Goal: Complete application form

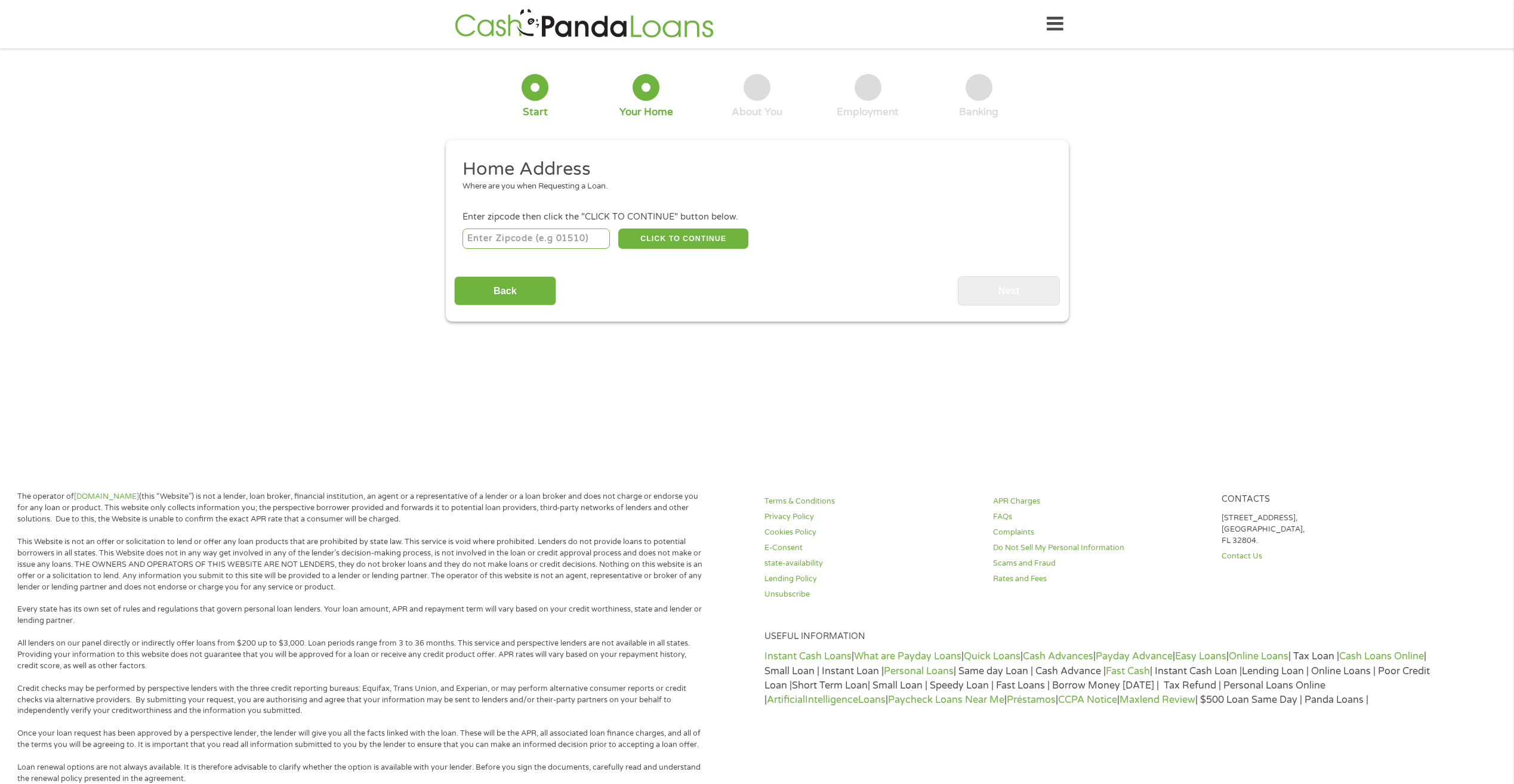
click at [566, 237] on input "number" at bounding box center [536, 238] width 147 height 21
type input "78064"
click at [672, 232] on button "CLICK TO CONTINUE" at bounding box center [683, 238] width 130 height 21
type input "78064"
type input "Pleasanton"
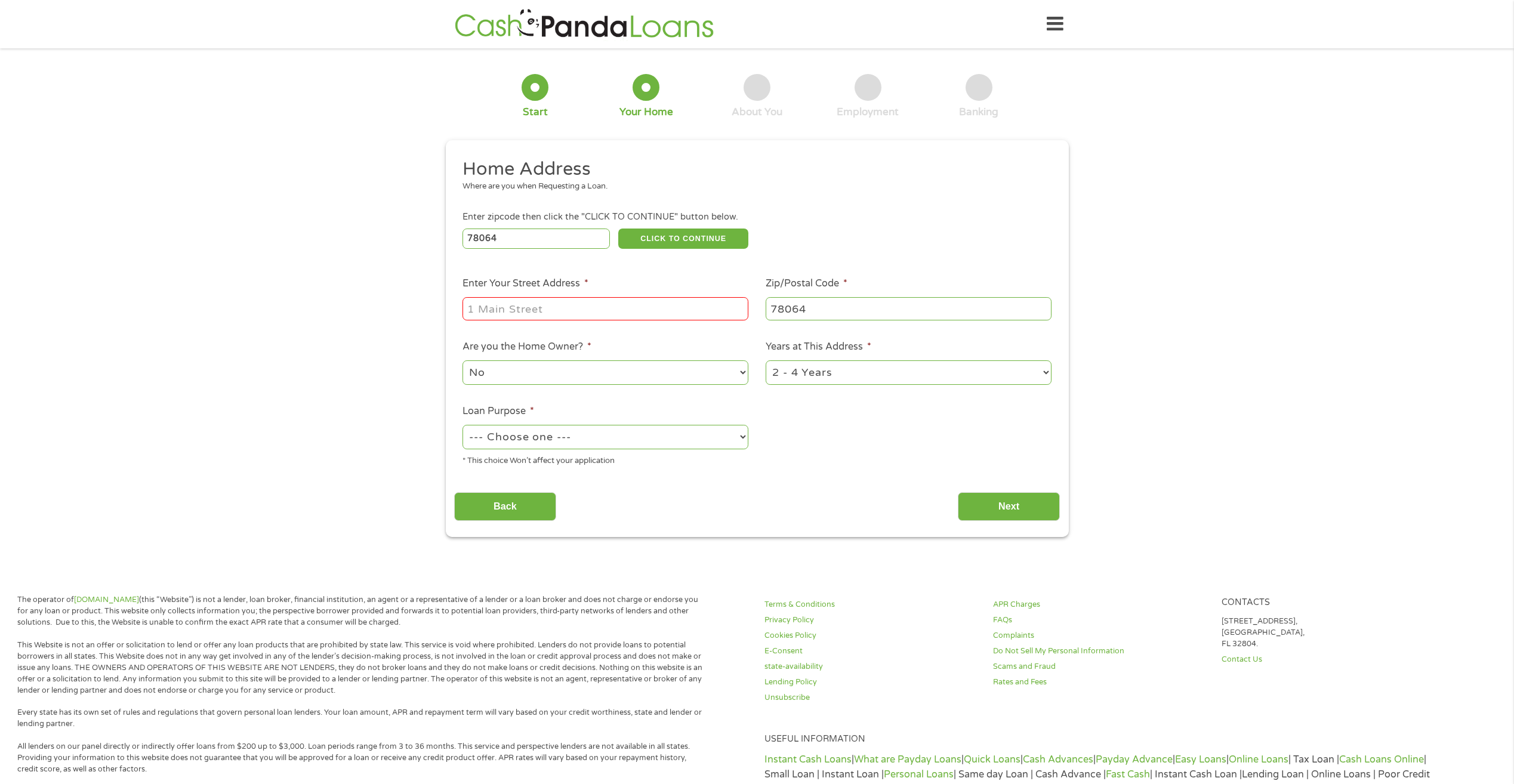
click at [632, 304] on input "Enter Your Street Address *" at bounding box center [606, 308] width 286 height 23
type input "[STREET_ADDRESS]"
click at [725, 378] on select "No Yes" at bounding box center [606, 373] width 286 height 24
select select "yes"
click at [463, 360] on select "No Yes" at bounding box center [606, 373] width 286 height 24
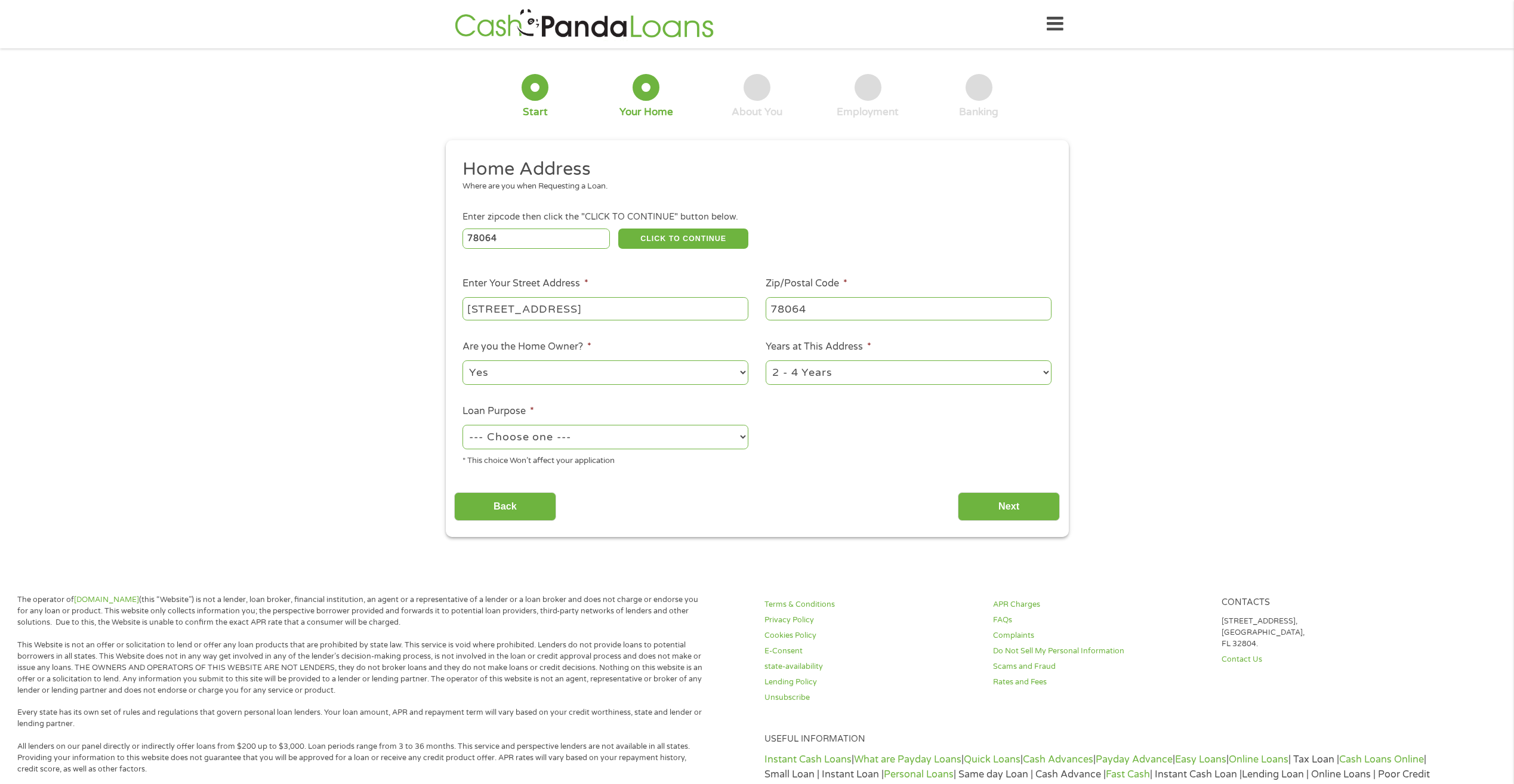
click at [1040, 369] on select "1 Year or less 1 - 2 Years 2 - 4 Years Over 4 Years" at bounding box center [908, 373] width 286 height 24
select select "24months"
click at [765, 360] on select "1 Year or less 1 - 2 Years 2 - 4 Years Over 4 Years" at bounding box center [908, 373] width 286 height 24
click at [748, 439] on select "--- Choose one --- Pay Bills Debt Consolidation Home Improvement Major Purchase…" at bounding box center [606, 437] width 286 height 24
select select "paybills"
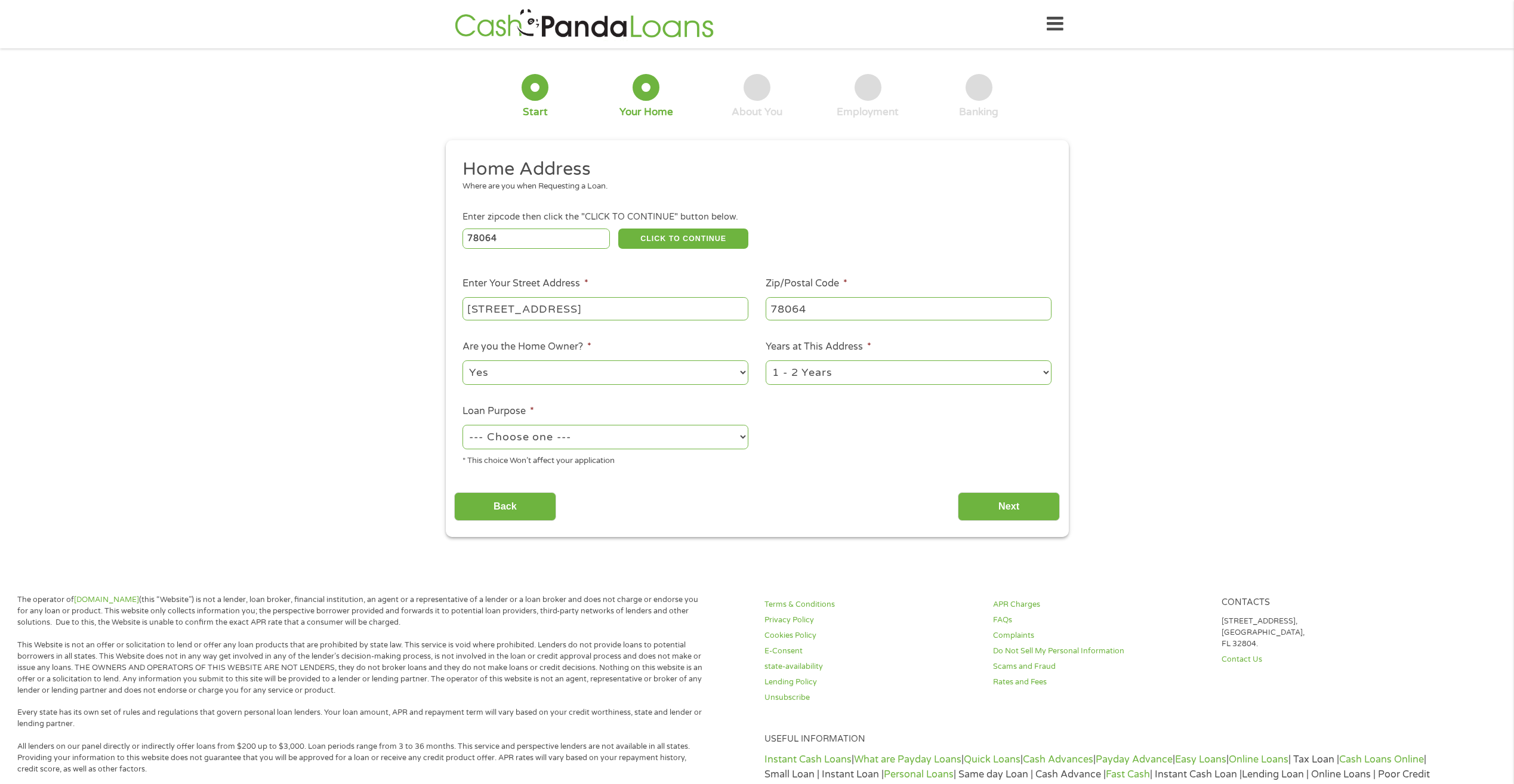
click at [463, 424] on select "--- Choose one --- Pay Bills Debt Consolidation Home Improvement Major Purchase…" at bounding box center [606, 437] width 286 height 24
click at [998, 509] on input "Next" at bounding box center [1009, 507] width 102 height 29
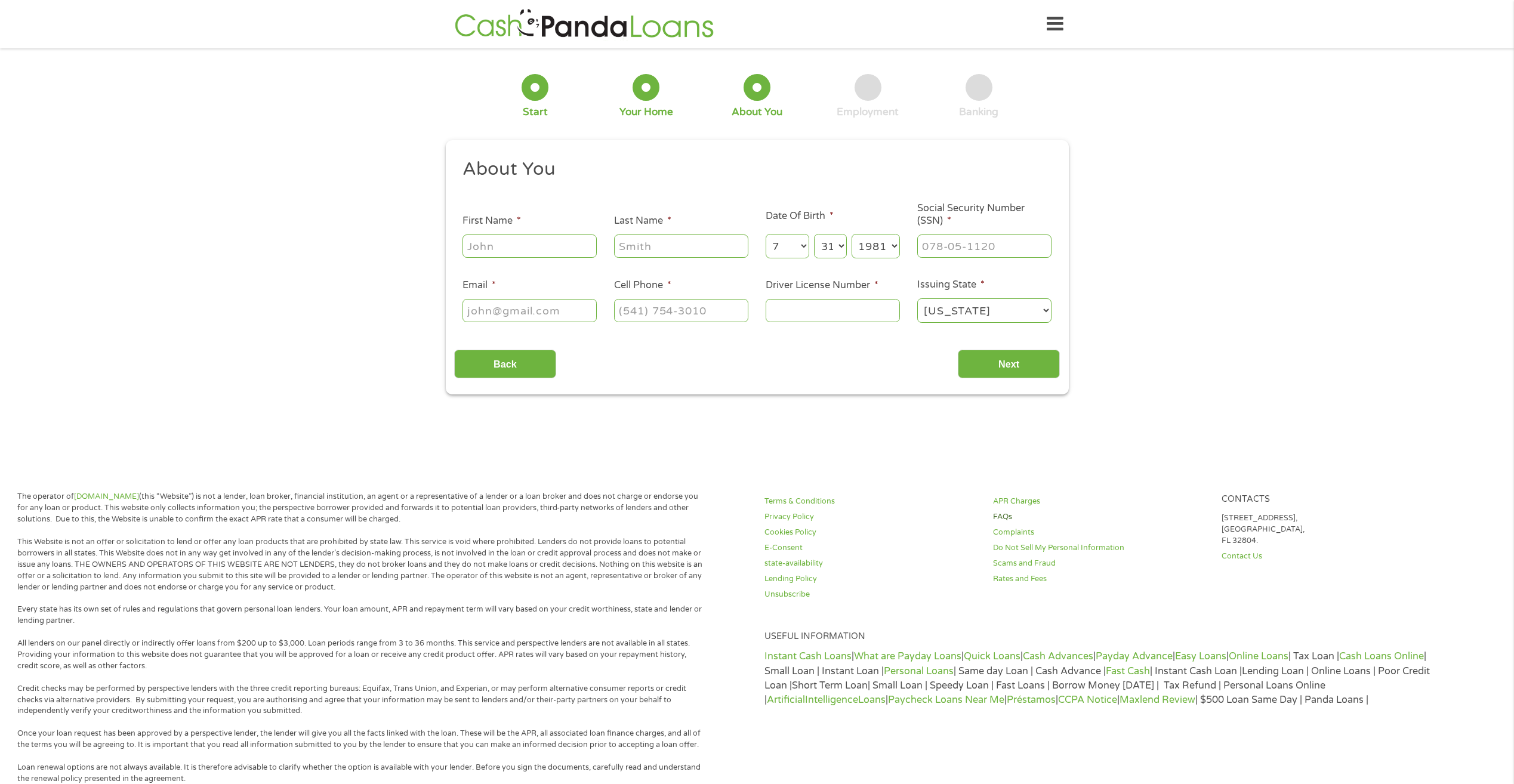
scroll to position [5, 5]
click at [483, 240] on input "First Name *" at bounding box center [530, 246] width 134 height 23
type input "[PERSON_NAME]"
type input "[EMAIL_ADDRESS][DOMAIN_NAME]"
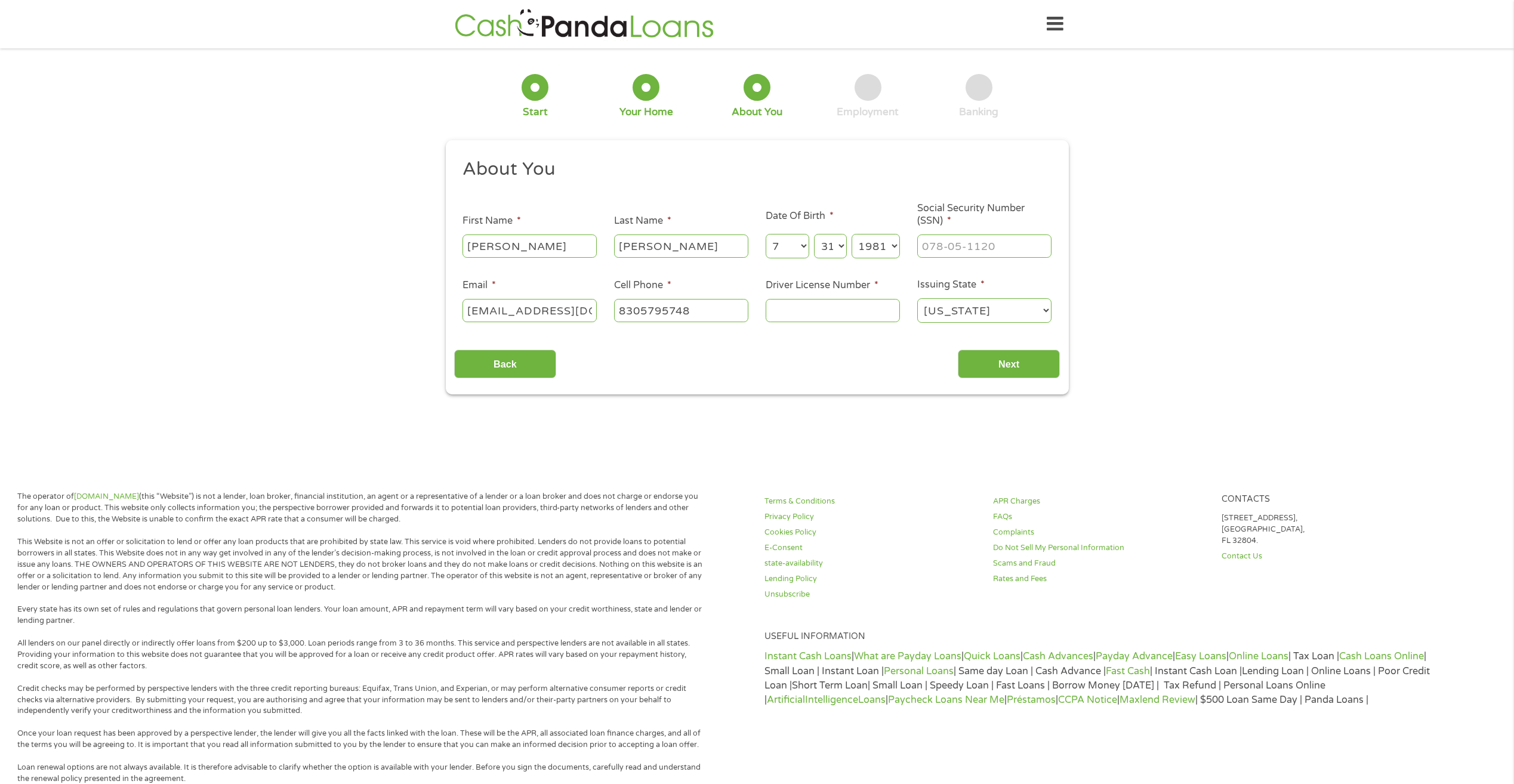
type input "[PHONE_NUMBER]"
click at [852, 310] on input "Driver License Number *" at bounding box center [833, 310] width 134 height 23
type input "38449689"
click at [940, 246] on input "___-__-____" at bounding box center [985, 246] width 134 height 23
type input "__2-11-6204"
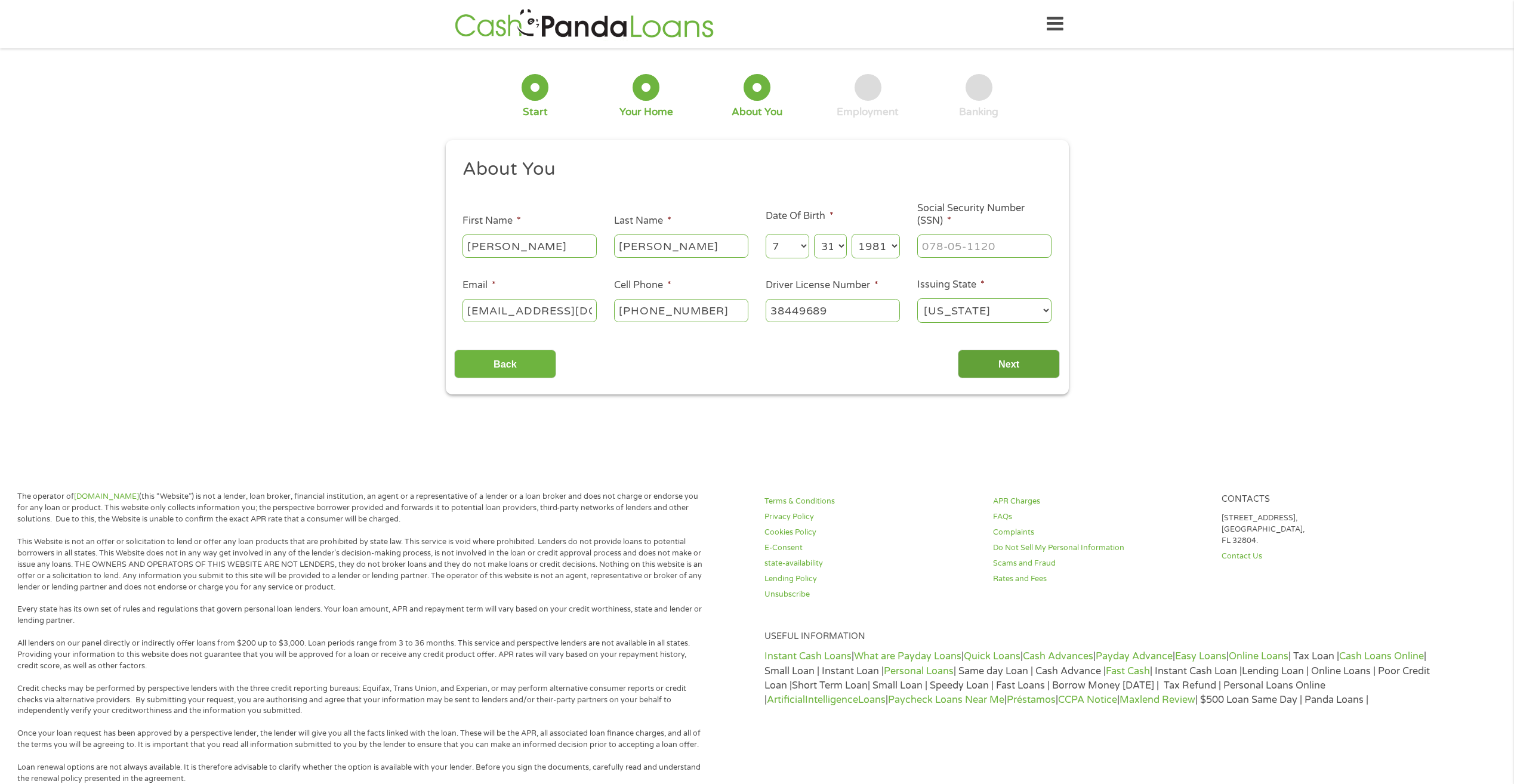
click at [973, 357] on input "Next" at bounding box center [1009, 364] width 102 height 29
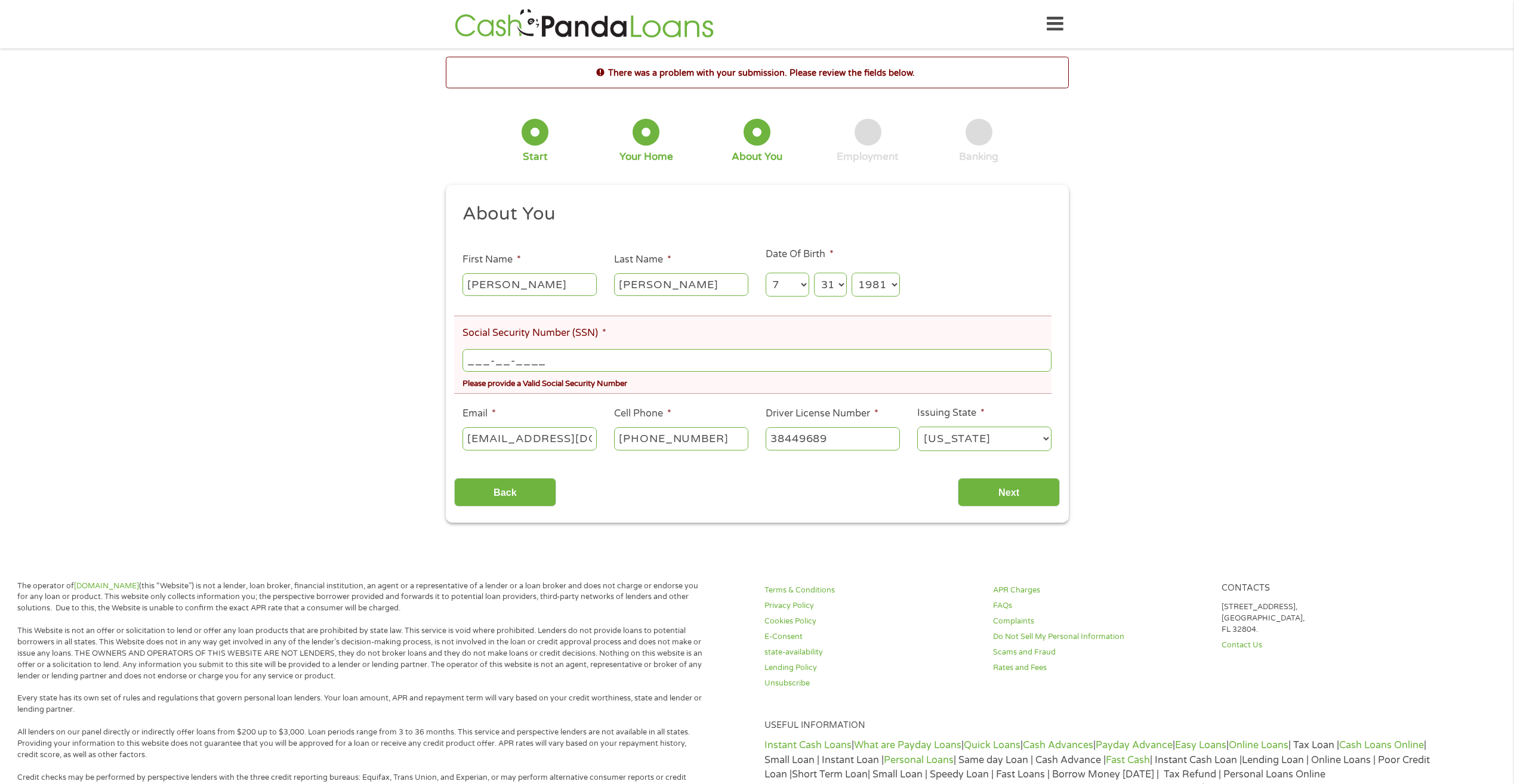
click at [558, 357] on input "___-__-____" at bounding box center [757, 360] width 588 height 23
type input "211-62-0450"
click at [1043, 498] on input "Next" at bounding box center [1009, 492] width 102 height 29
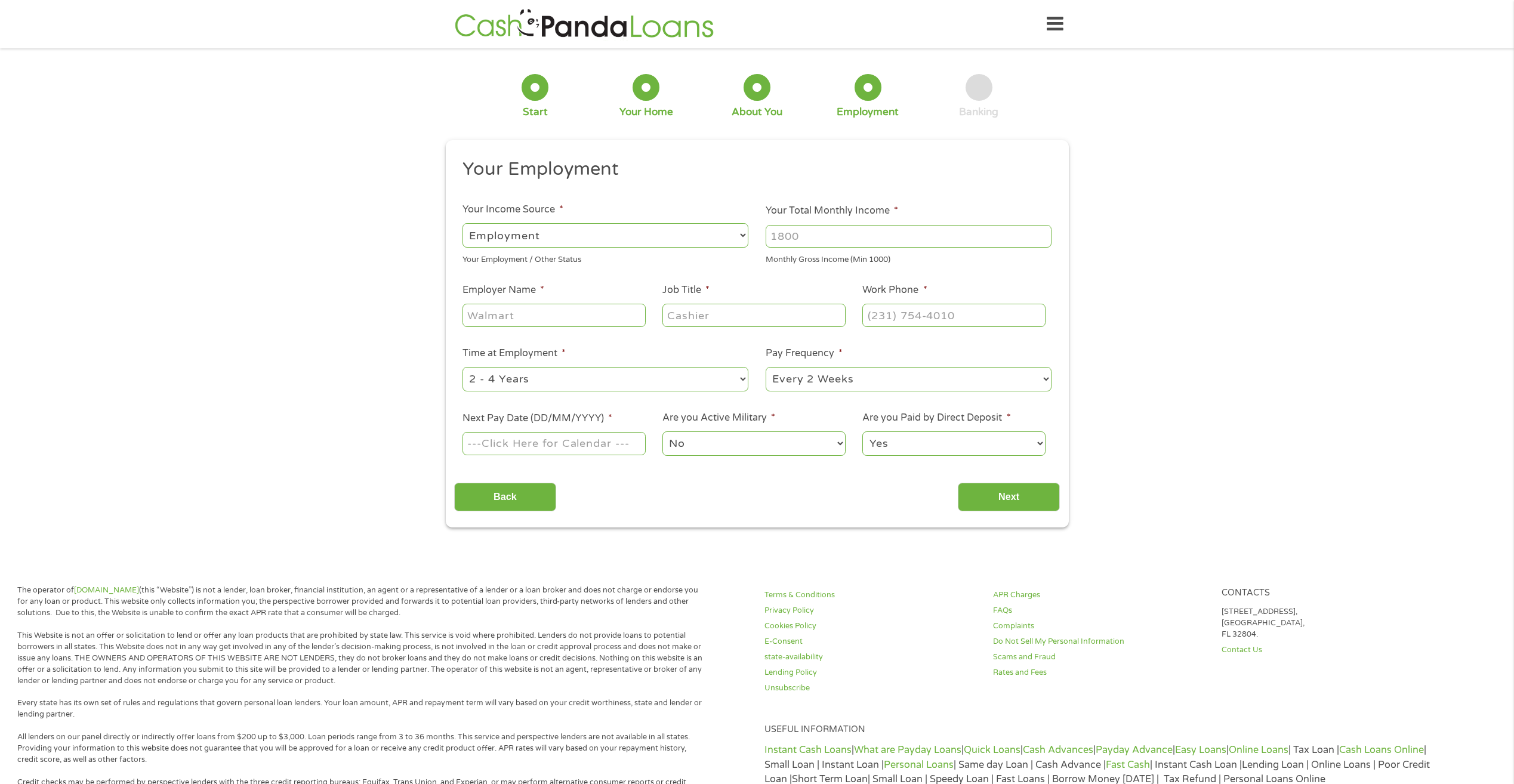
click at [741, 226] on select "--- Choose one --- Employment [DEMOGRAPHIC_DATA] Benefits" at bounding box center [606, 235] width 286 height 24
select select "benefits"
click at [463, 223] on select "--- Choose one --- Employment [DEMOGRAPHIC_DATA] Benefits" at bounding box center [606, 235] width 286 height 24
type input "Other"
type input "[PHONE_NUMBER]"
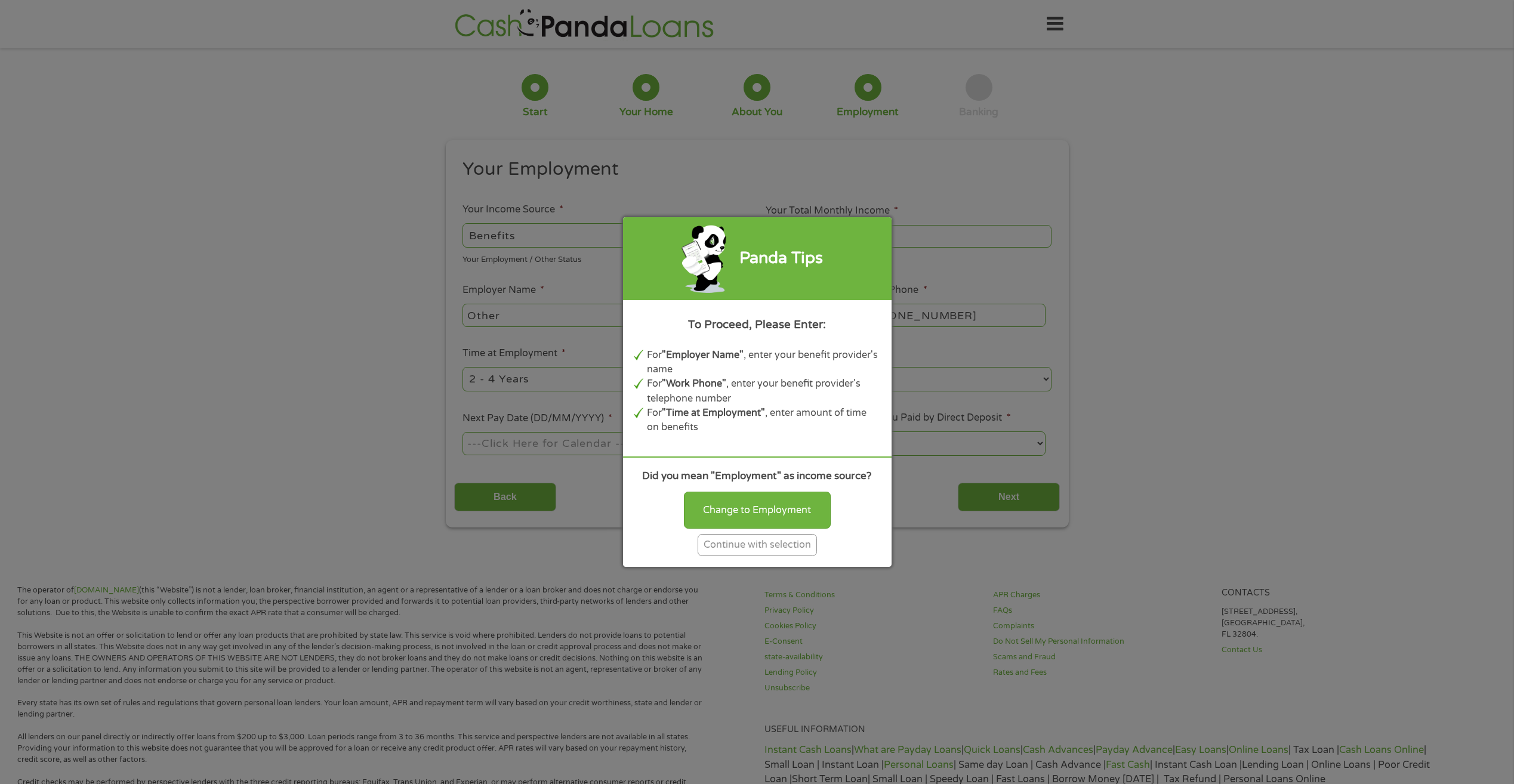
click at [792, 544] on div "Continue with selection" at bounding box center [757, 544] width 119 height 22
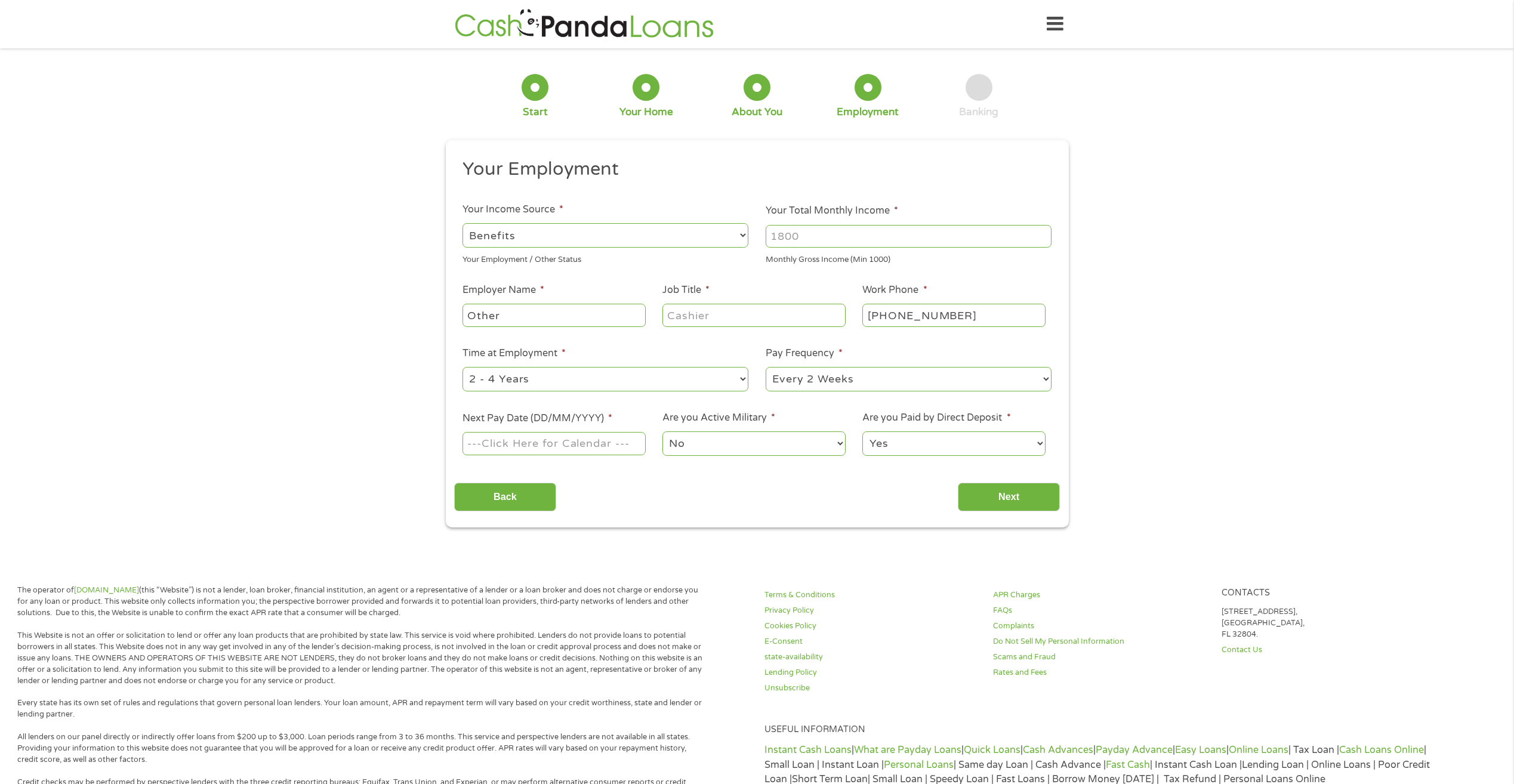
click at [855, 241] on input "Your Total Monthly Income *" at bounding box center [908, 237] width 286 height 23
type input "1500"
click at [624, 318] on input "Other" at bounding box center [554, 315] width 183 height 23
type input "O"
type input "ssdi"
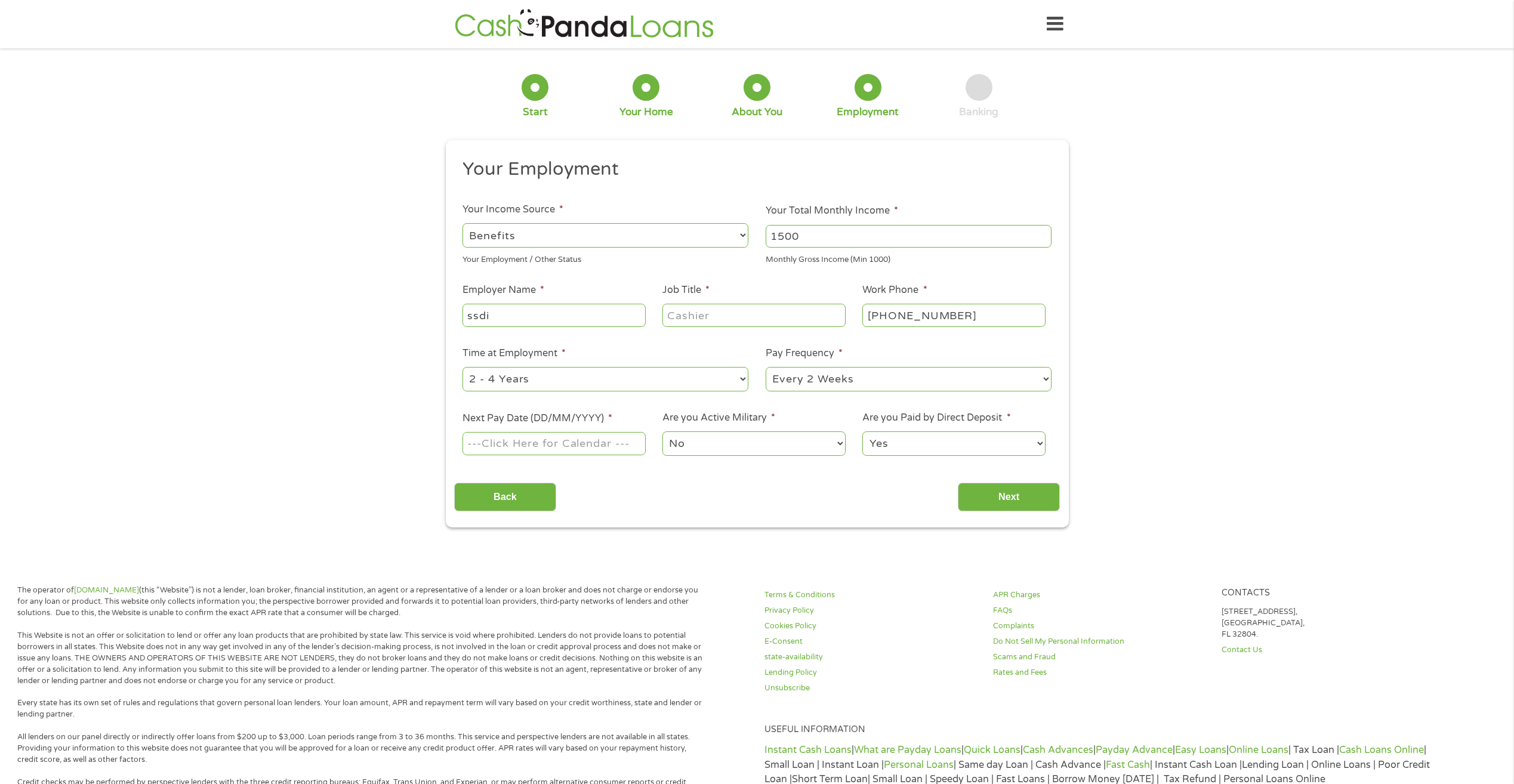
click at [755, 321] on input "Job Title *" at bounding box center [753, 315] width 183 height 23
type input "disABLED"
click at [733, 376] on select "--- Choose one --- 1 Year or less 1 - 2 Years 2 - 4 Years Over 4 Years" at bounding box center [606, 379] width 286 height 24
select select "60months"
click at [463, 367] on select "--- Choose one --- 1 Year or less 1 - 2 Years 2 - 4 Years Over 4 Years" at bounding box center [606, 379] width 286 height 24
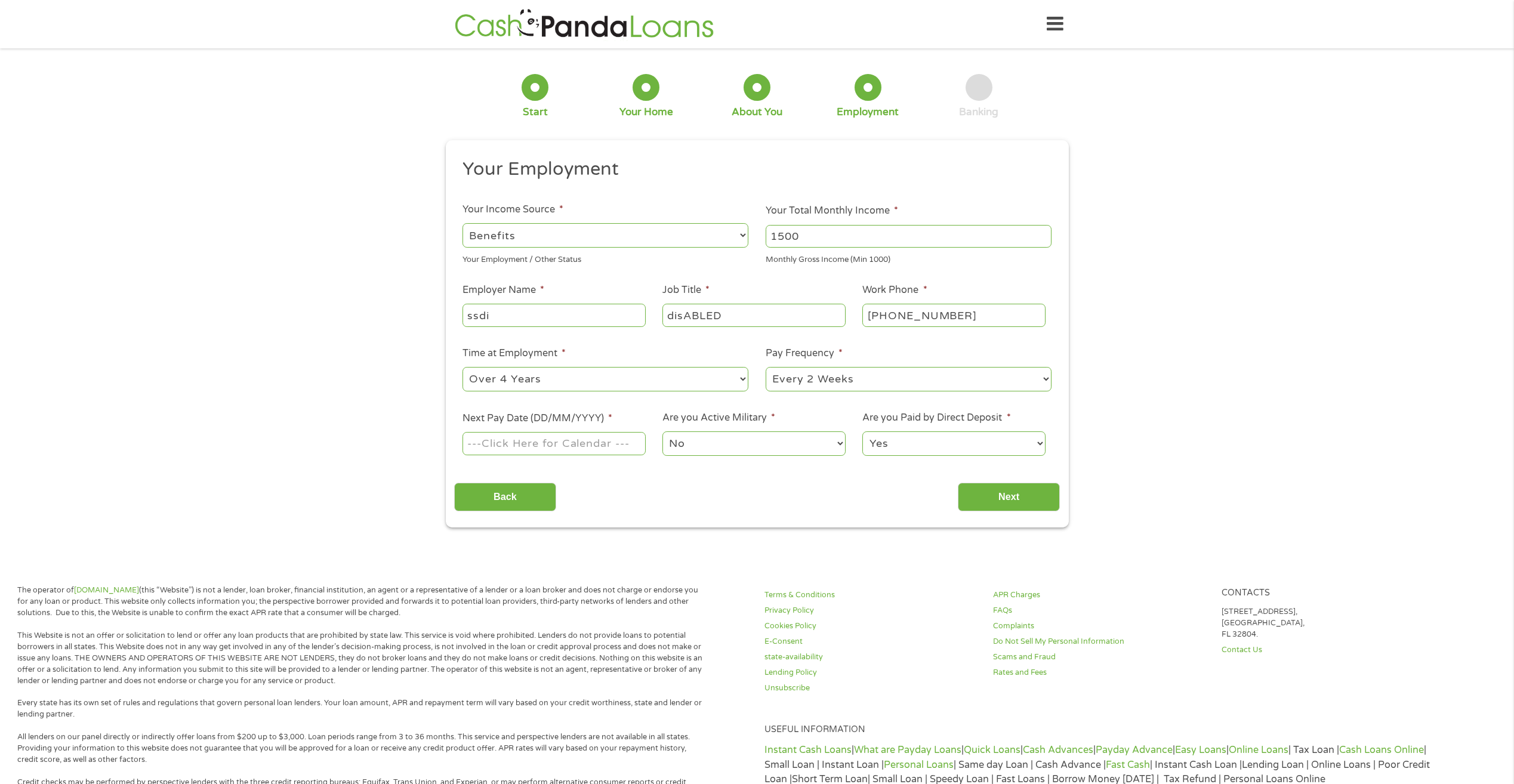
click at [827, 379] on select "--- Choose one --- Every 2 Weeks Every Week Monthly Semi-Monthly" at bounding box center [908, 379] width 286 height 24
select select "monthly"
click at [765, 367] on select "--- Choose one --- Every 2 Weeks Every Week Monthly Semi-Monthly" at bounding box center [908, 379] width 286 height 24
click at [618, 442] on input "Next Pay Date (DD/MM/YYYY) *" at bounding box center [554, 444] width 183 height 23
type input "[DATE]"
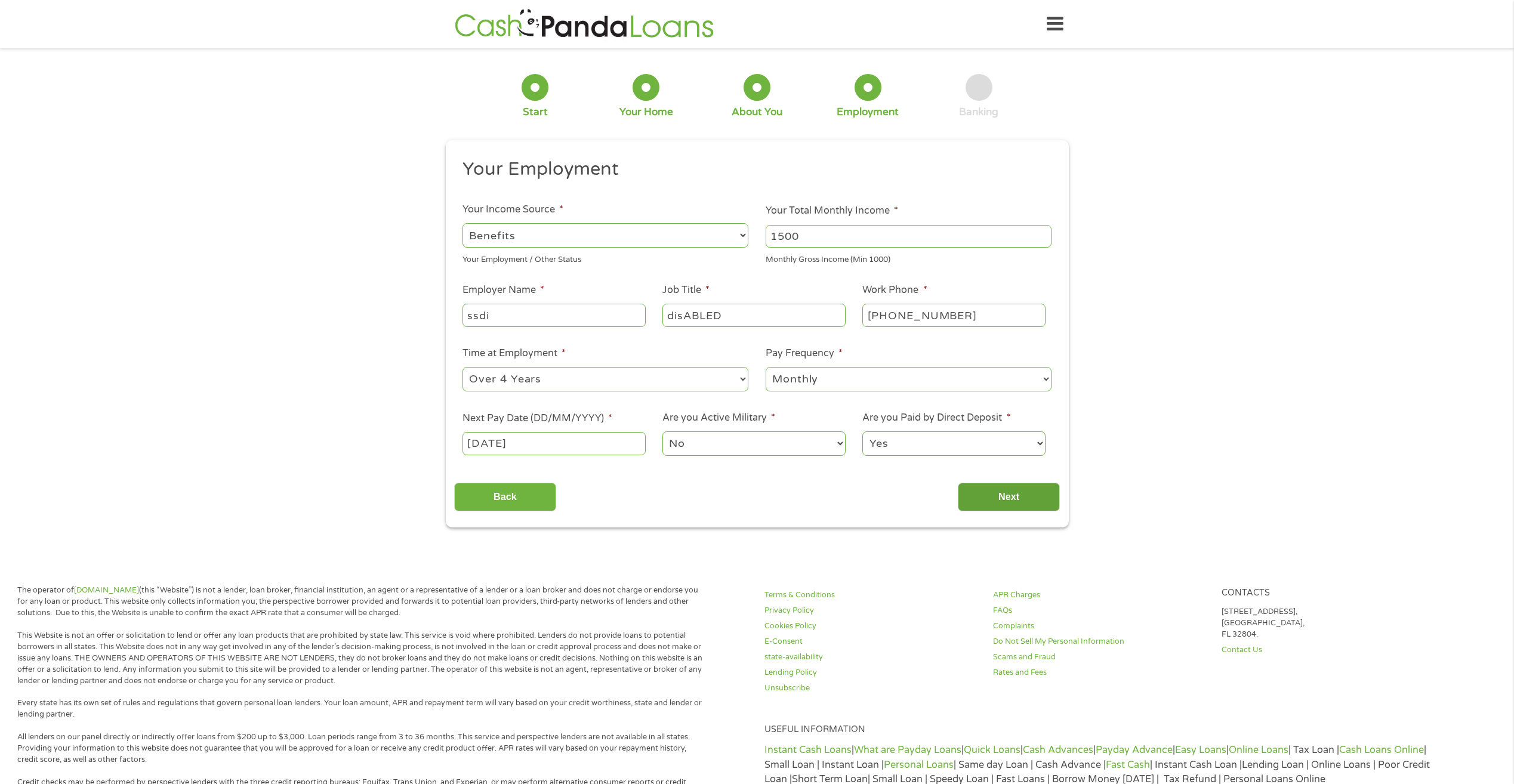
click at [1006, 501] on input "Next" at bounding box center [1009, 497] width 102 height 29
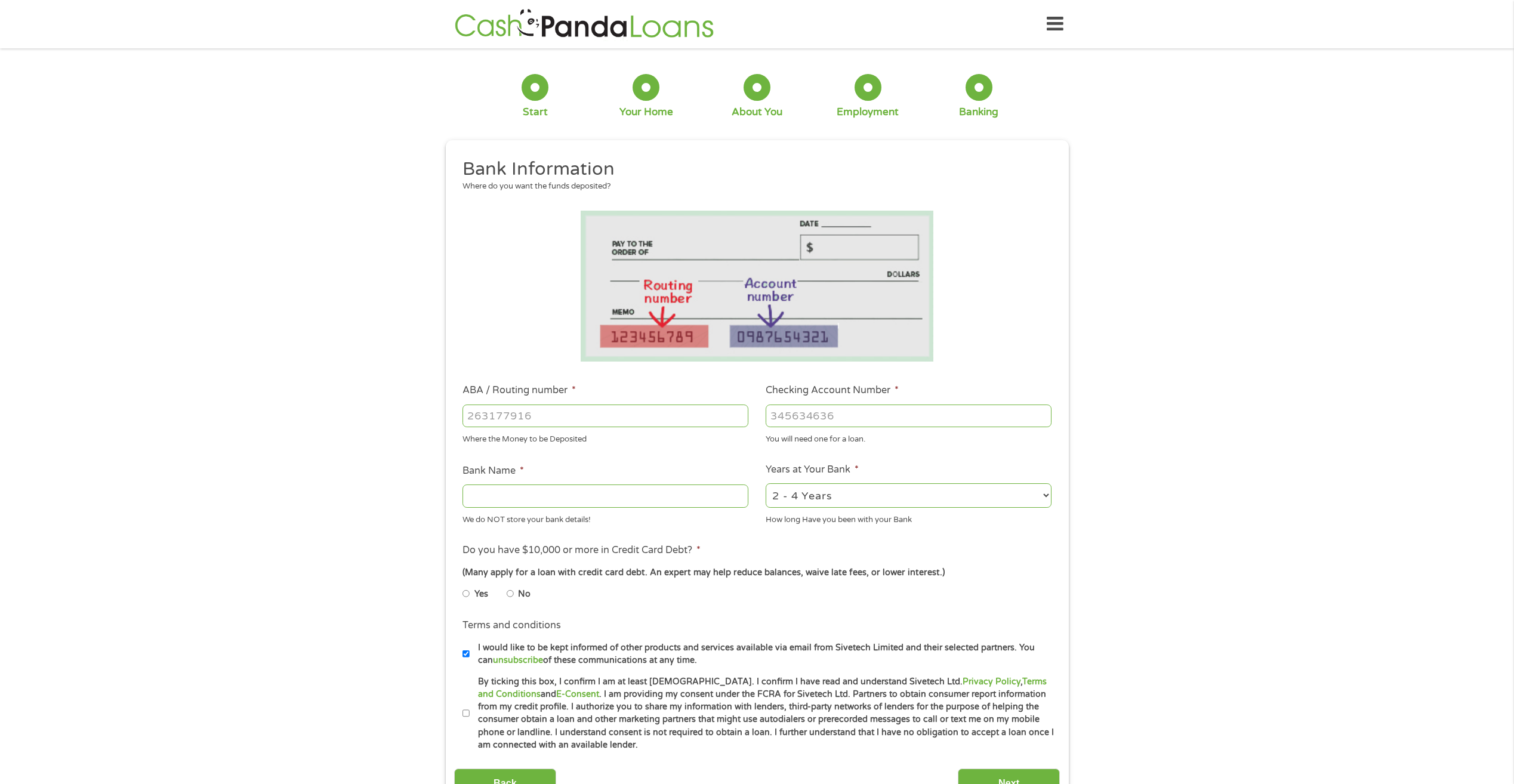
drag, startPoint x: 649, startPoint y: 418, endPoint x: 655, endPoint y: 411, distance: 9.2
click at [649, 418] on input "ABA / Routing number *" at bounding box center [606, 416] width 286 height 23
type input "111900659"
type input "[PERSON_NAME] FARGO BANK"
type input "111900659"
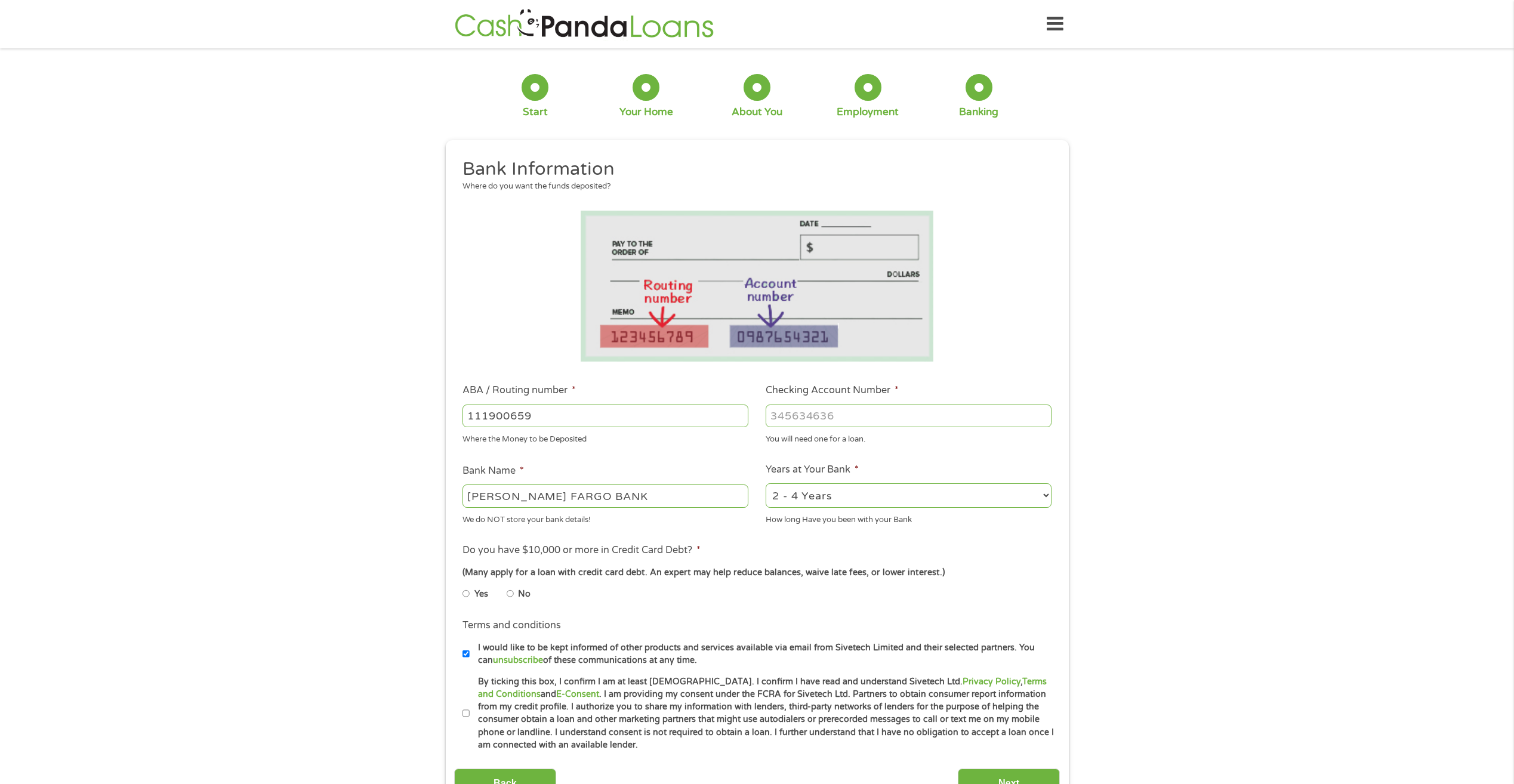
click at [883, 421] on input "Checking Account Number *" at bounding box center [908, 416] width 286 height 23
type input "8427890135"
click at [1036, 495] on select "2 - 4 Years 6 - 12 Months 1 - 2 Years Over 4 Years" at bounding box center [908, 495] width 286 height 24
select select "60months"
click at [765, 483] on select "2 - 4 Years 6 - 12 Months 1 - 2 Years Over 4 Years" at bounding box center [908, 495] width 286 height 24
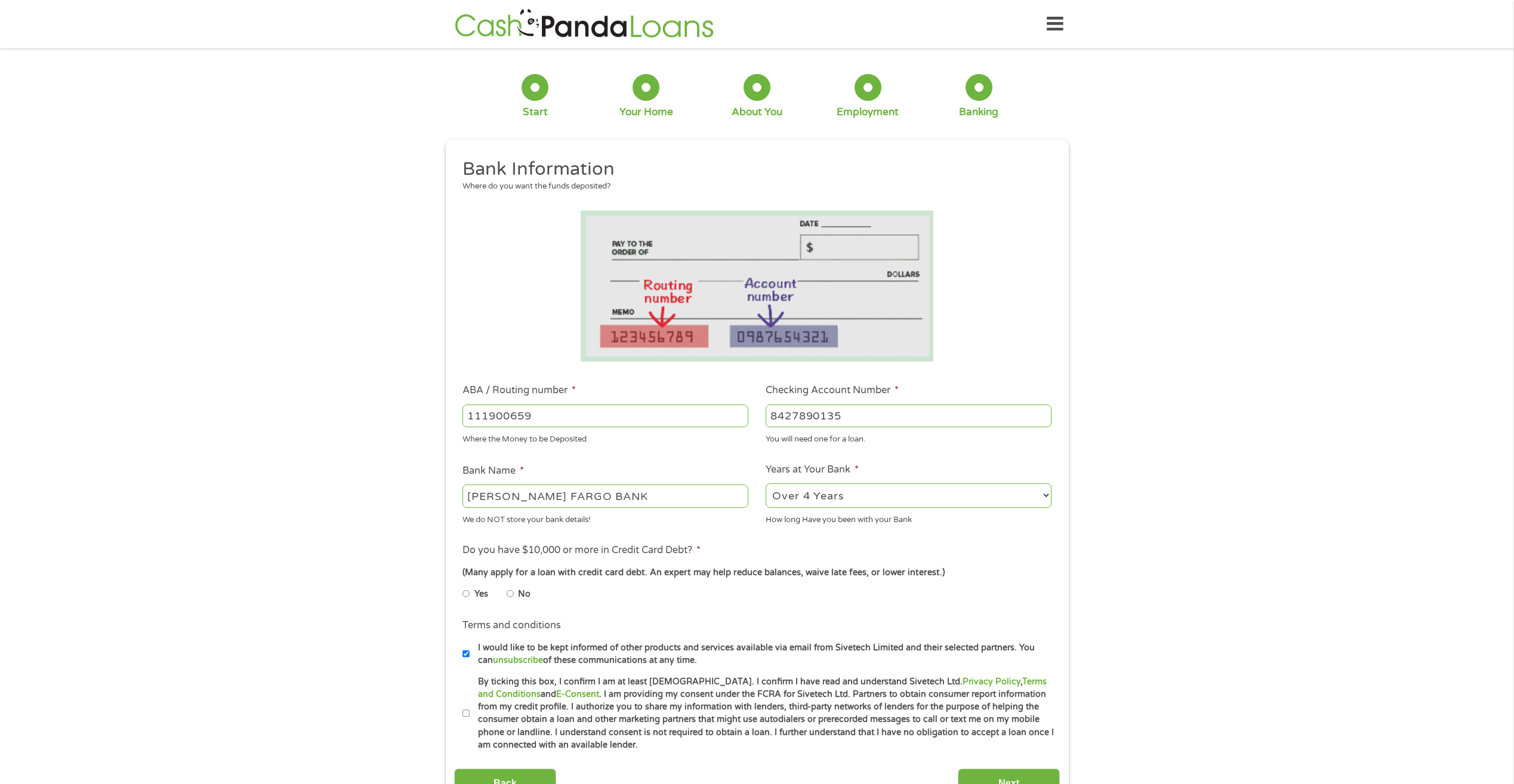
click at [464, 591] on input "Yes" at bounding box center [466, 593] width 7 height 19
radio input "true"
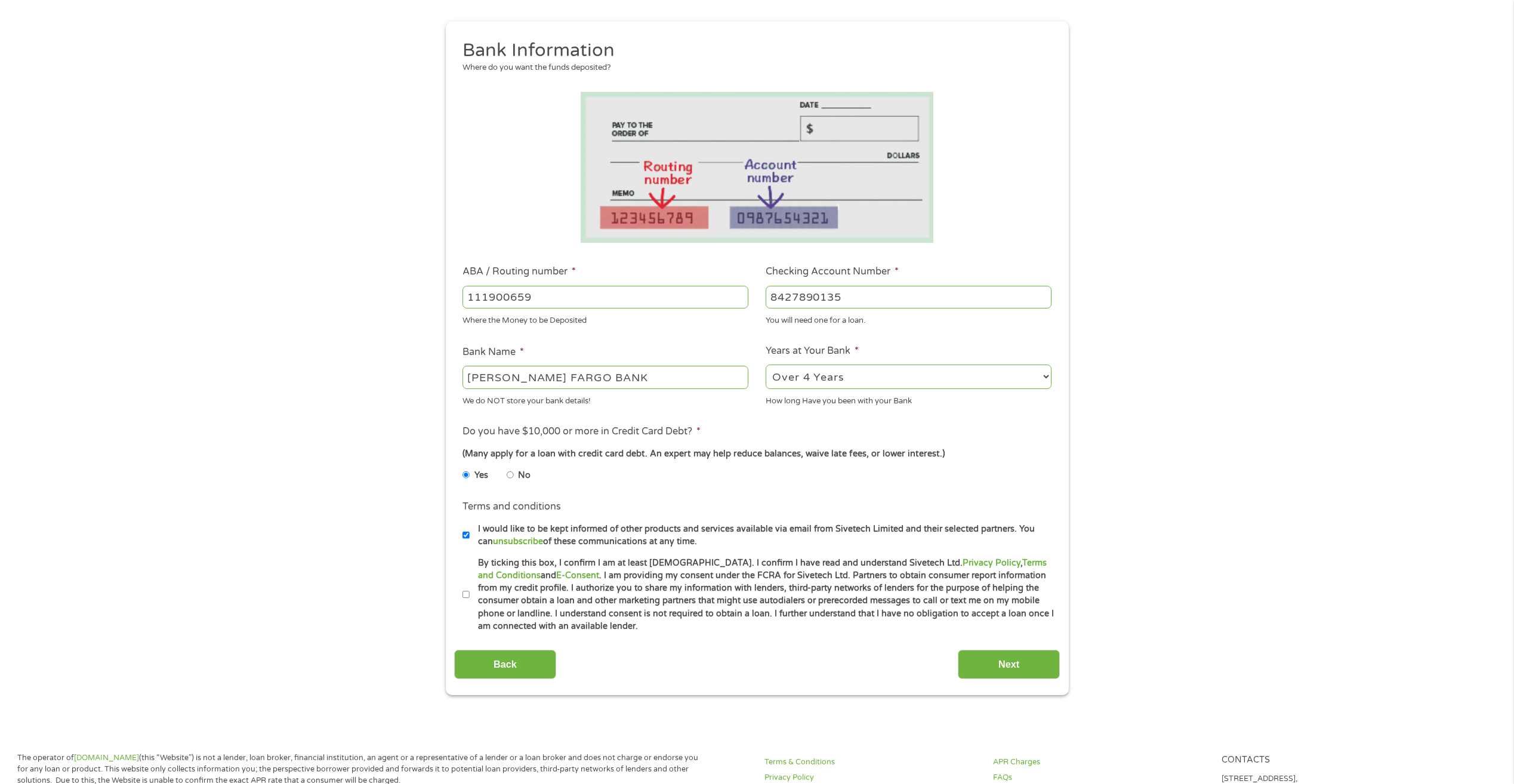
scroll to position [119, 0]
click at [467, 593] on input "By ticking this box, I confirm I am at least [DEMOGRAPHIC_DATA]. I confirm I ha…" at bounding box center [466, 594] width 7 height 19
checkbox input "true"
click at [1033, 671] on input "Next" at bounding box center [1009, 663] width 102 height 29
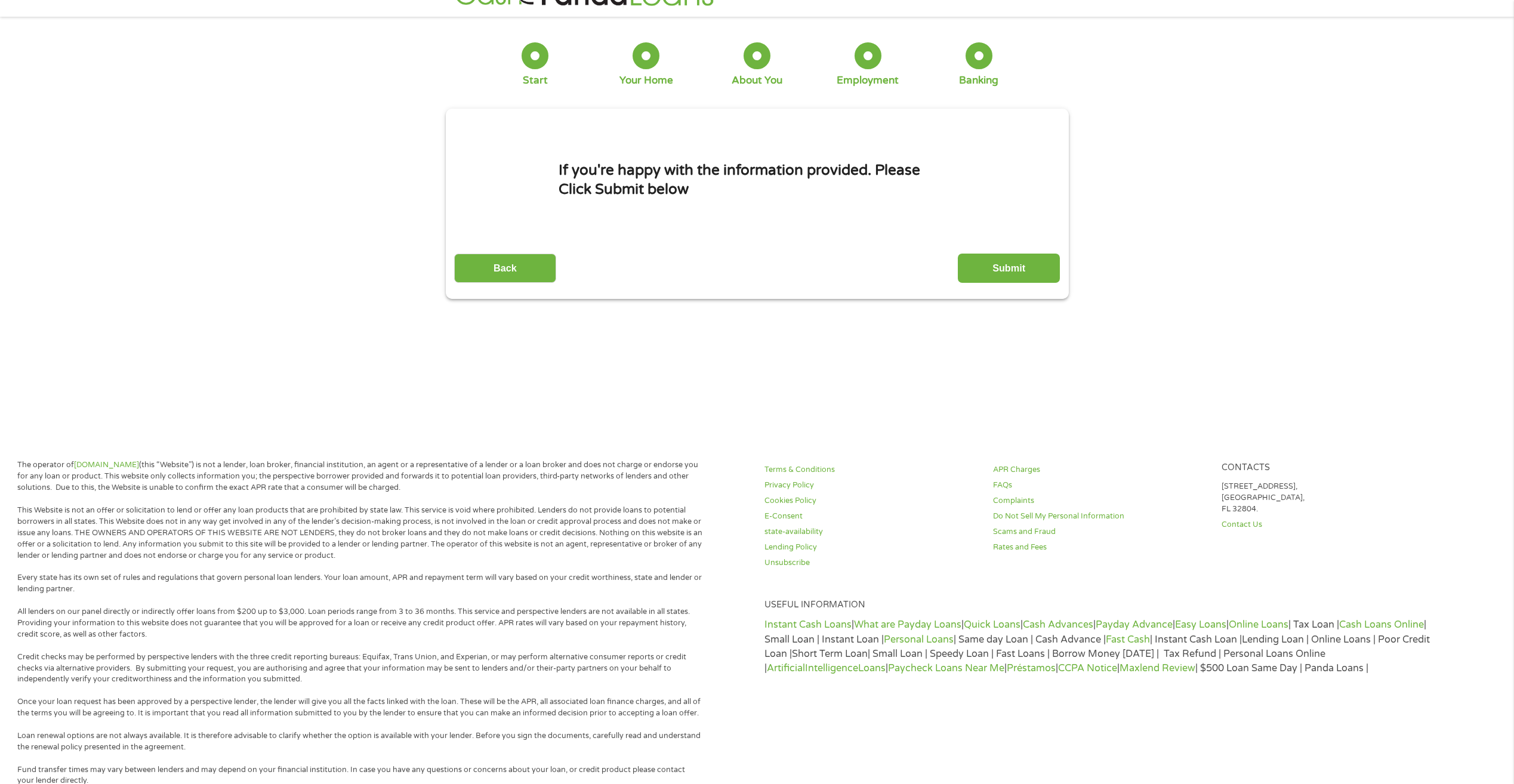
scroll to position [0, 0]
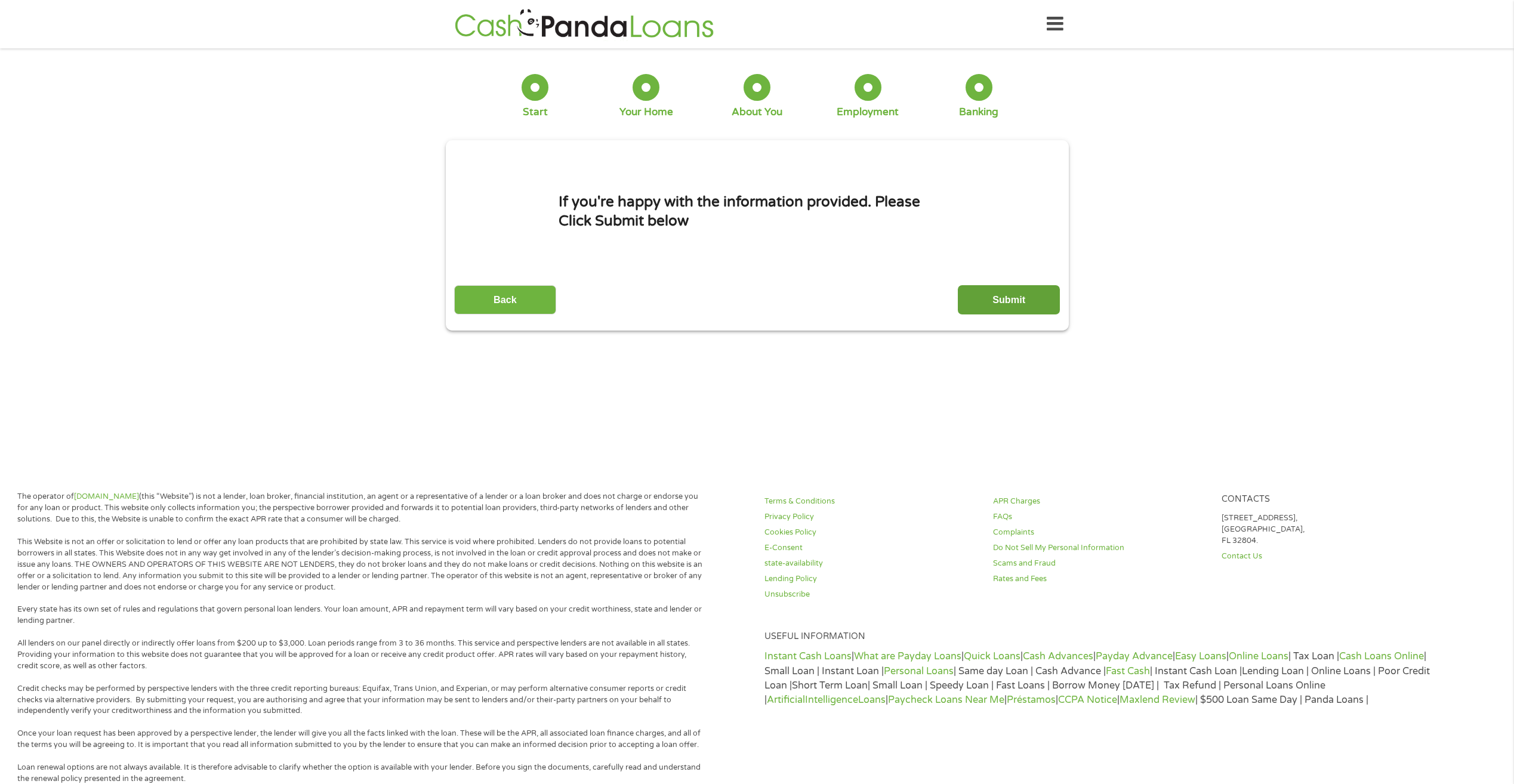
click at [985, 290] on input "Submit" at bounding box center [1009, 299] width 102 height 29
